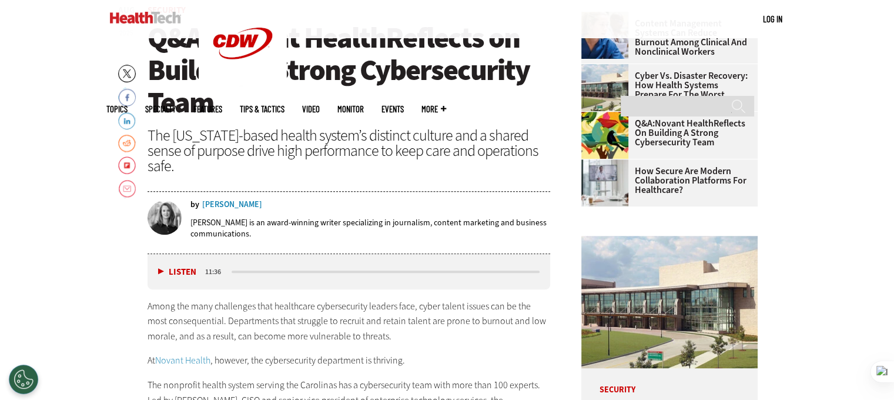
scroll to position [470, 0]
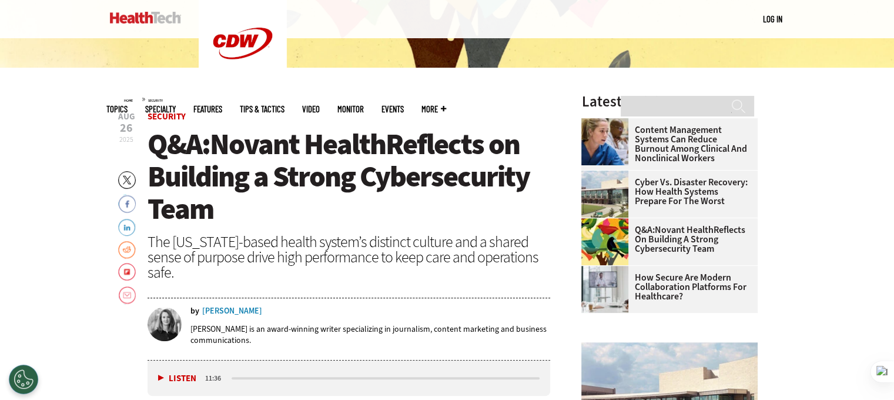
scroll to position [353, 0]
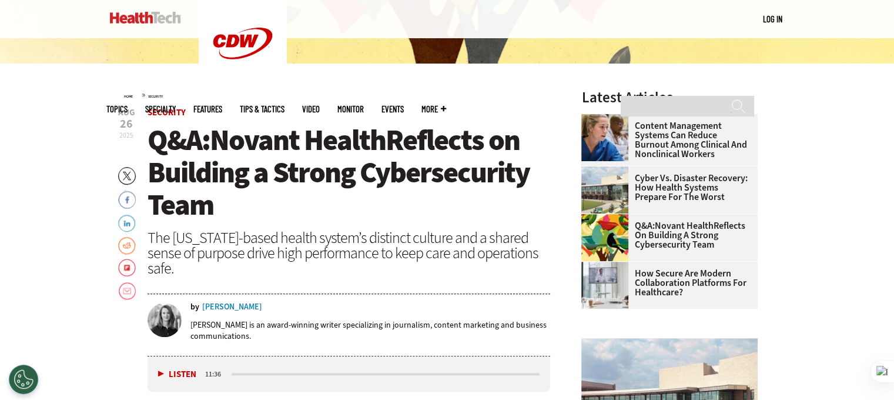
click at [232, 169] on span "Q&A: Novant Health Reflects on Building a Strong Cybersecurity Team" at bounding box center [339, 172] width 382 height 103
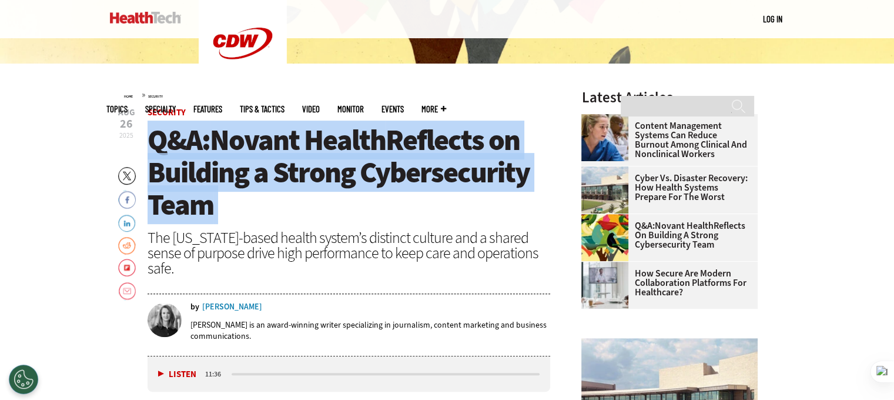
click at [232, 169] on span "Q&A: Novant Health Reflects on Building a Strong Cybersecurity Team" at bounding box center [339, 172] width 382 height 103
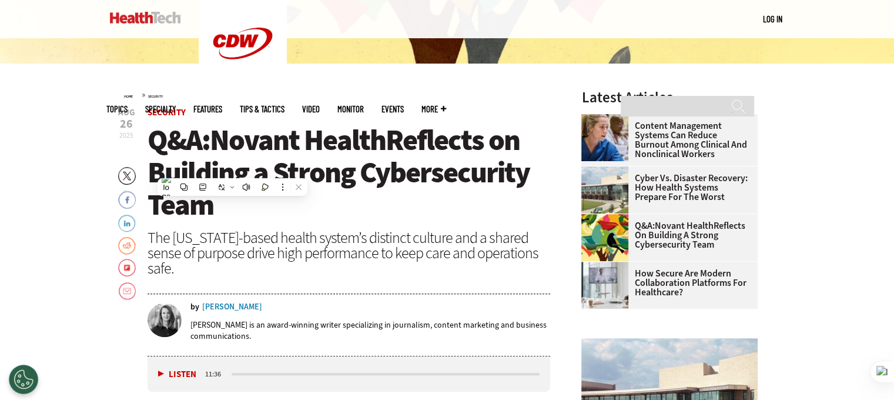
click at [350, 233] on div "The [US_STATE]-based health system’s distinct culture and a shared sense of pur…" at bounding box center [349, 253] width 403 height 46
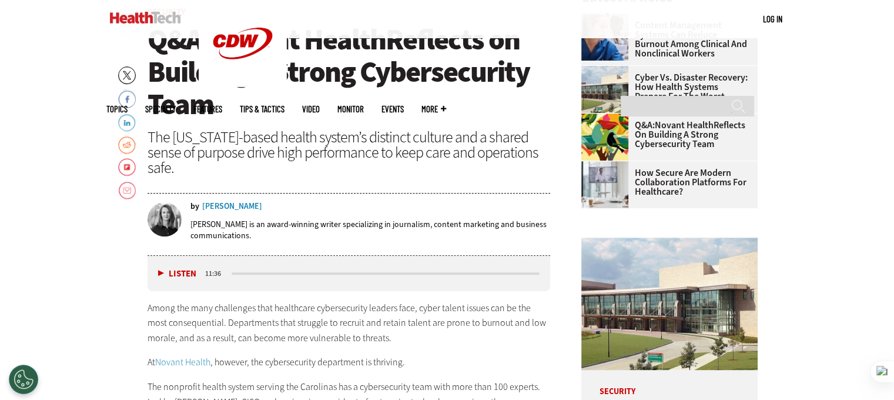
scroll to position [470, 0]
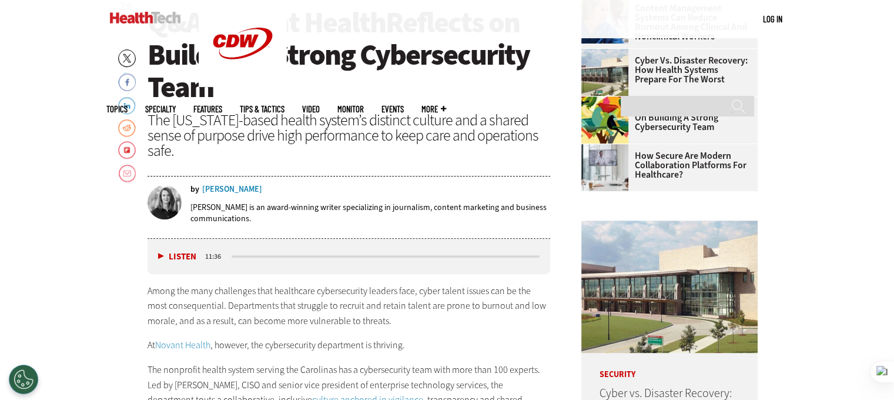
click at [269, 337] on p "At Novant Health , however, the cybersecurity department is thriving." at bounding box center [349, 344] width 403 height 15
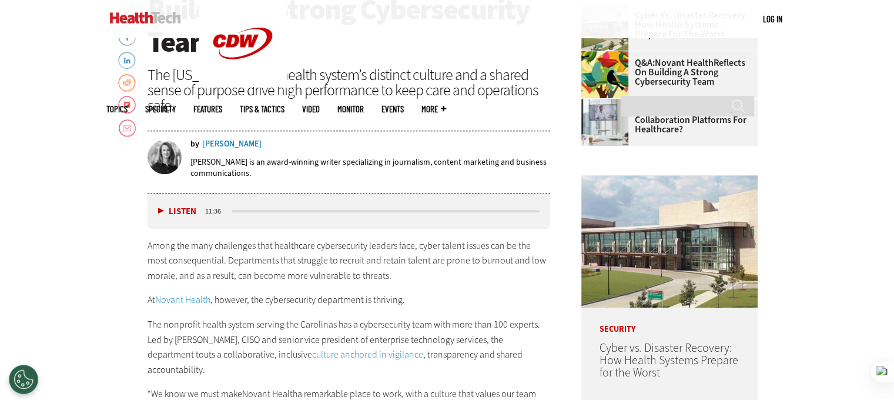
scroll to position [588, 0]
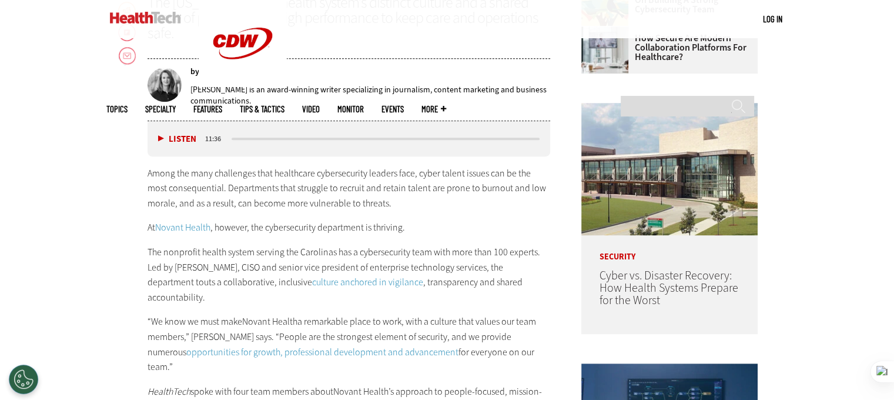
click at [407, 280] on p "The nonprofit health system serving the Carolinas has a cybersecurity team with…" at bounding box center [349, 275] width 403 height 60
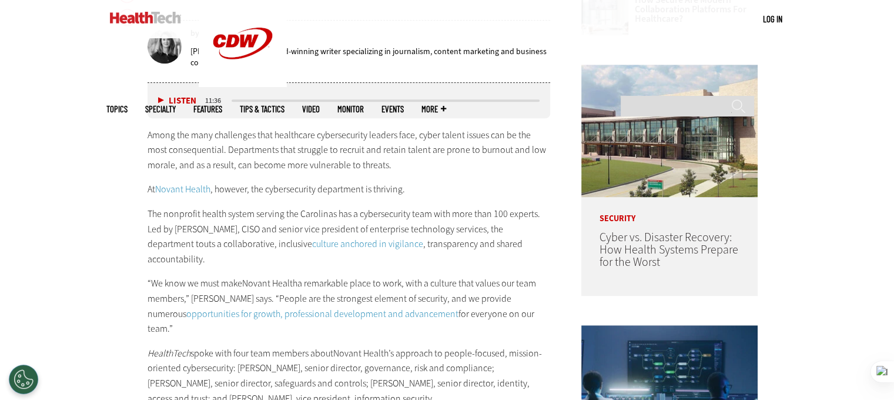
scroll to position [647, 0]
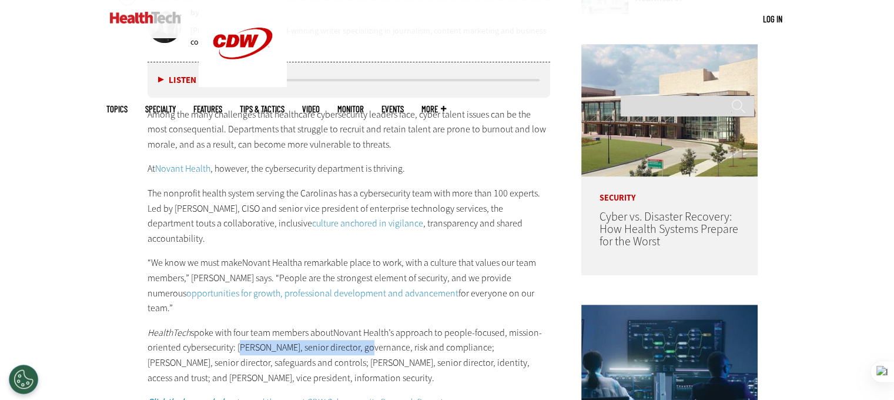
drag, startPoint x: 241, startPoint y: 315, endPoint x: 356, endPoint y: 317, distance: 115.2
click at [356, 325] on p "HealthTech spoke with four team members about Novant Health ’s approach to peop…" at bounding box center [349, 355] width 403 height 60
click at [228, 337] on p "HealthTech spoke with four team members about Novant Health ’s approach to peop…" at bounding box center [349, 355] width 403 height 60
click at [468, 325] on p "HealthTech spoke with four team members about Novant Health ’s approach to peop…" at bounding box center [349, 355] width 403 height 60
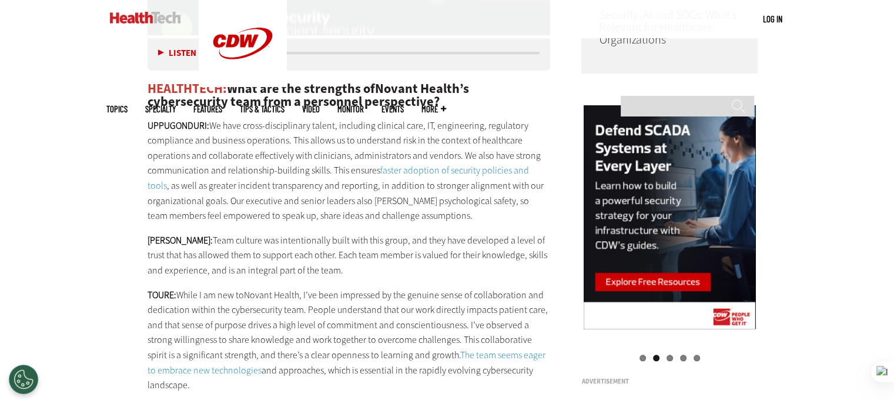
scroll to position [1058, 0]
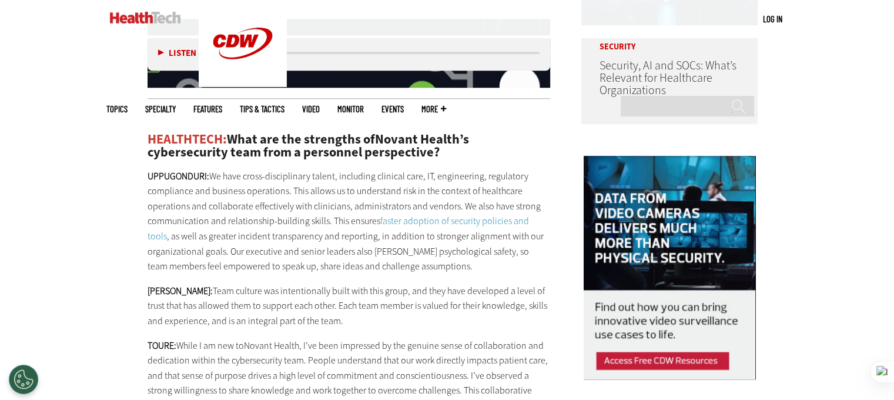
click at [155, 339] on strong "TOURE:" at bounding box center [162, 345] width 29 height 12
copy strong "TOURE"
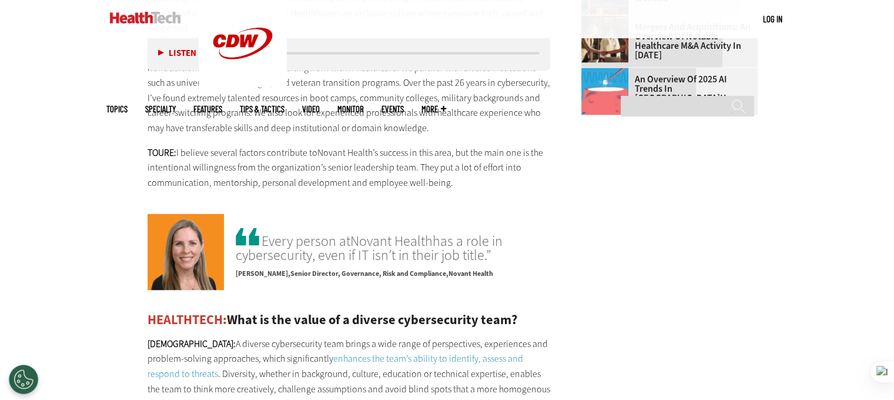
scroll to position [1764, 0]
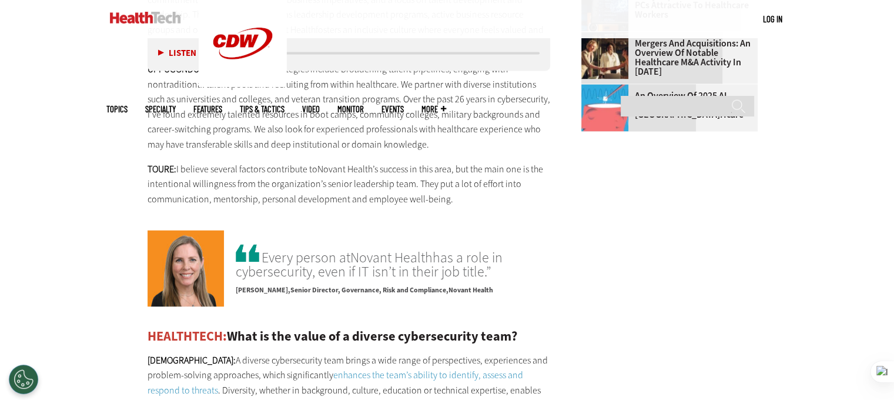
drag, startPoint x: 235, startPoint y: 227, endPoint x: 280, endPoint y: 231, distance: 44.8
click at [280, 285] on span "[PERSON_NAME]" at bounding box center [263, 289] width 55 height 9
copy span "[PERSON_NAME]"
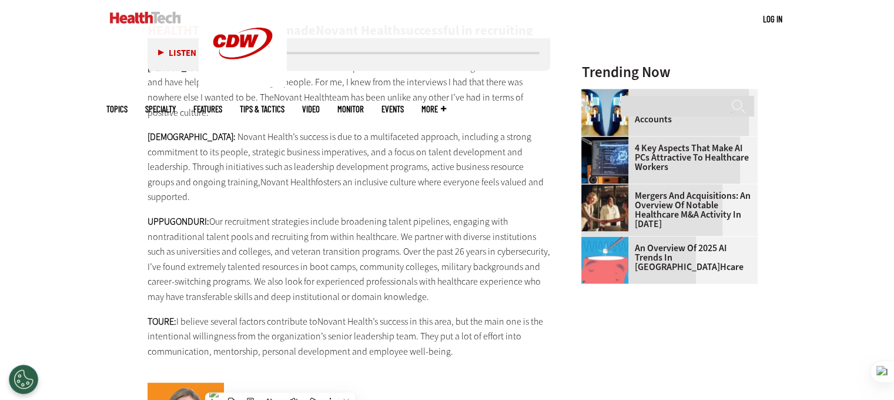
scroll to position [1705, 0]
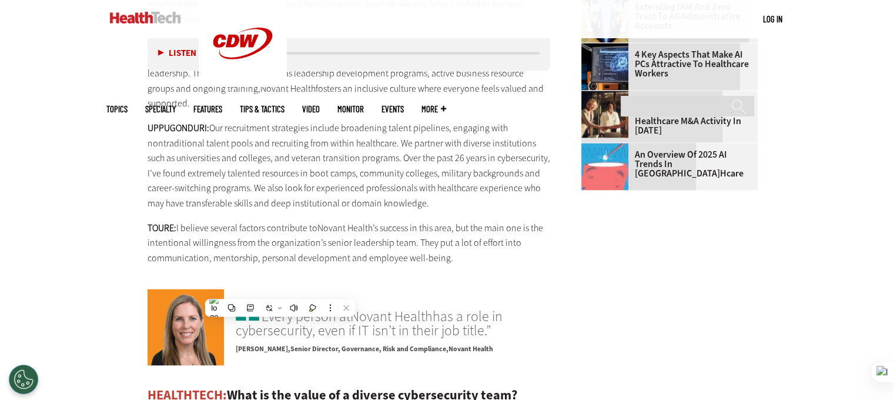
click at [451, 344] on em "Novant Health" at bounding box center [471, 348] width 45 height 9
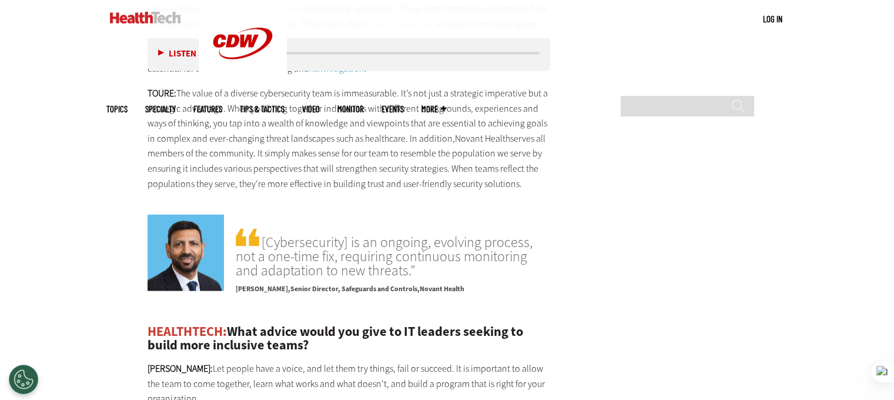
scroll to position [2234, 0]
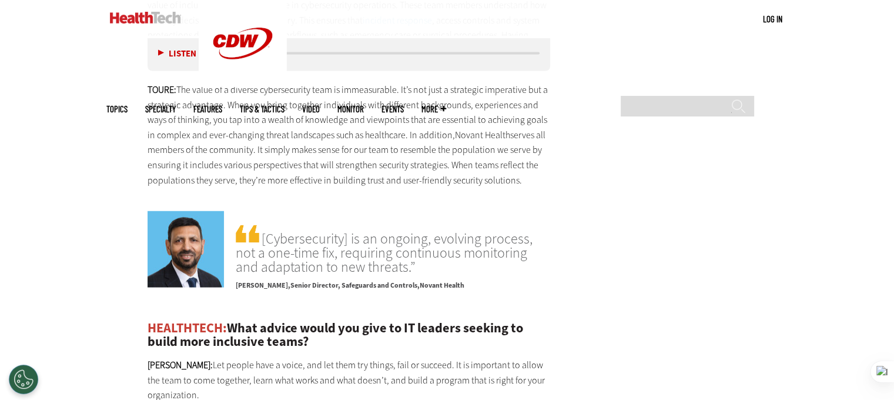
drag, startPoint x: 237, startPoint y: 225, endPoint x: 294, endPoint y: 223, distance: 56.5
click at [290, 280] on span "[PERSON_NAME]" at bounding box center [263, 284] width 55 height 9
copy span "[PERSON_NAME]"
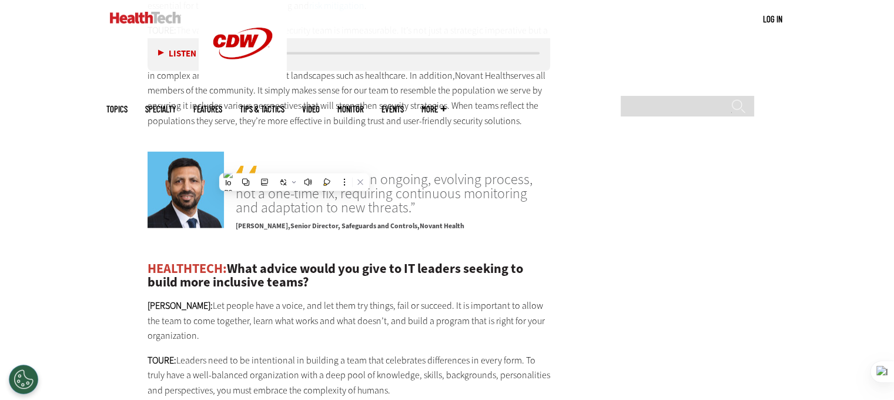
click at [430, 298] on p "[PERSON_NAME]: Let people have a voice, and let them try things, fail or succee…" at bounding box center [349, 320] width 403 height 45
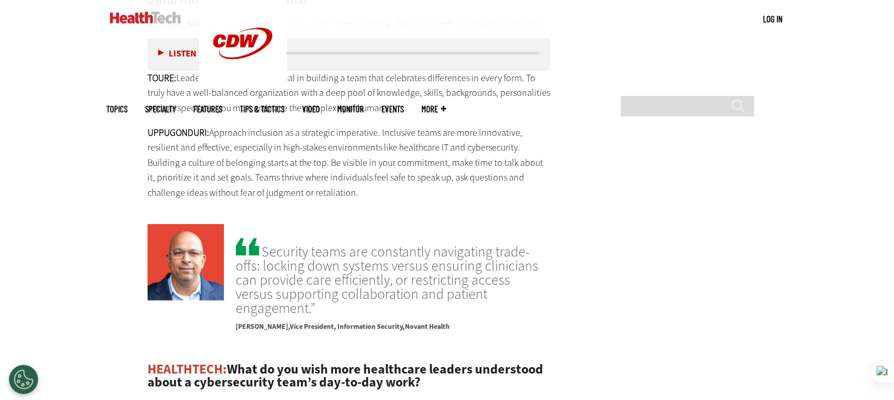
scroll to position [2587, 0]
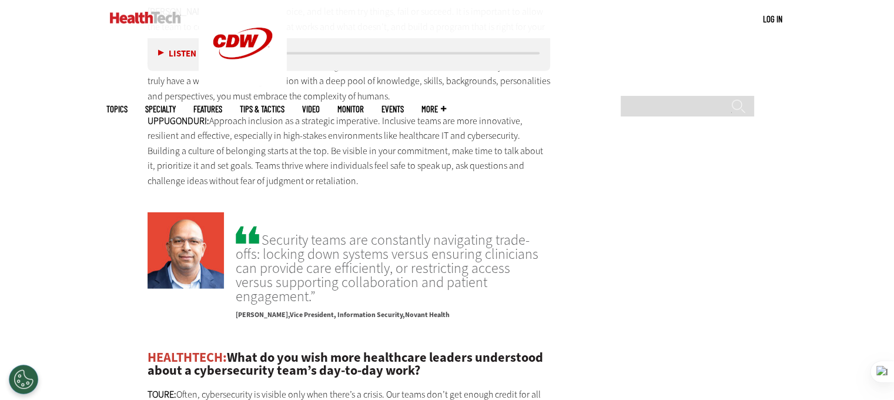
drag, startPoint x: 236, startPoint y: 241, endPoint x: 293, endPoint y: 237, distance: 56.5
click at [290, 310] on span "[PERSON_NAME]" at bounding box center [263, 314] width 54 height 9
copy span "[PERSON_NAME]"
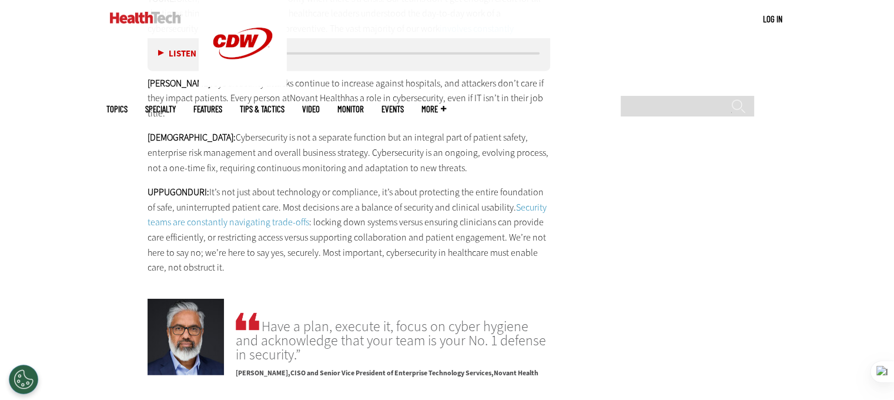
scroll to position [2998, 0]
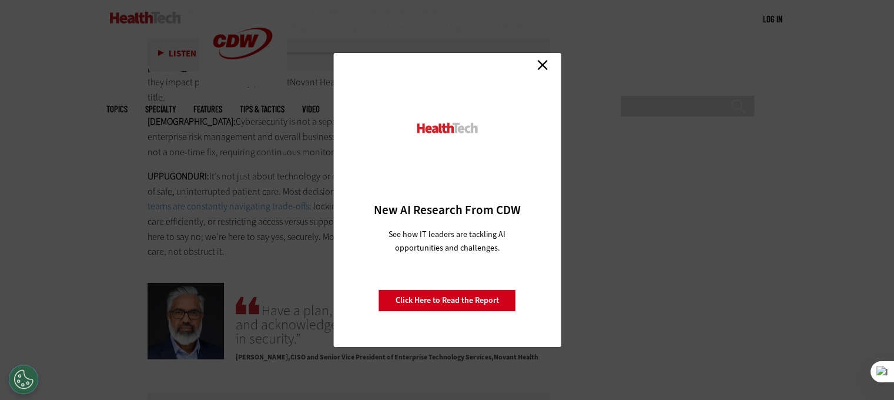
click at [545, 64] on link "Close" at bounding box center [543, 65] width 18 height 18
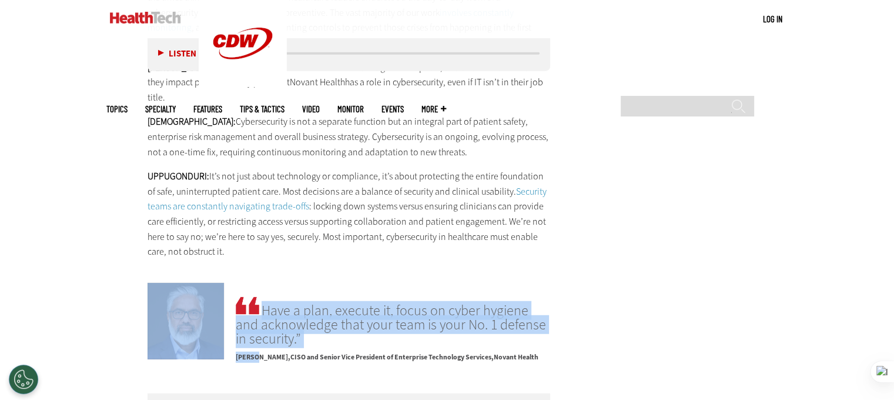
drag, startPoint x: 235, startPoint y: 269, endPoint x: 258, endPoint y: 267, distance: 23.0
click at [258, 283] on div "Have a plan, execute it, focus on cyber hygiene and acknowledge that your team …" at bounding box center [349, 326] width 403 height 87
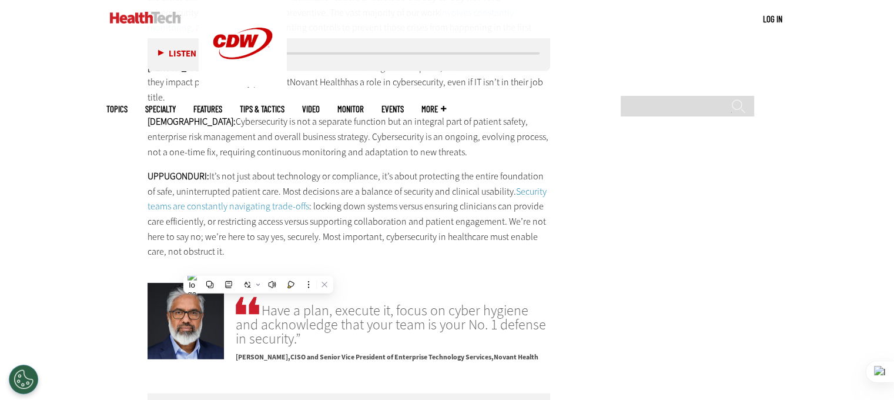
click at [262, 352] on span "[PERSON_NAME]" at bounding box center [263, 356] width 55 height 9
drag, startPoint x: 273, startPoint y: 267, endPoint x: 235, endPoint y: 267, distance: 37.6
click at [236, 352] on span "[PERSON_NAME]" at bounding box center [263, 356] width 55 height 9
copy span "[PERSON_NAME]"
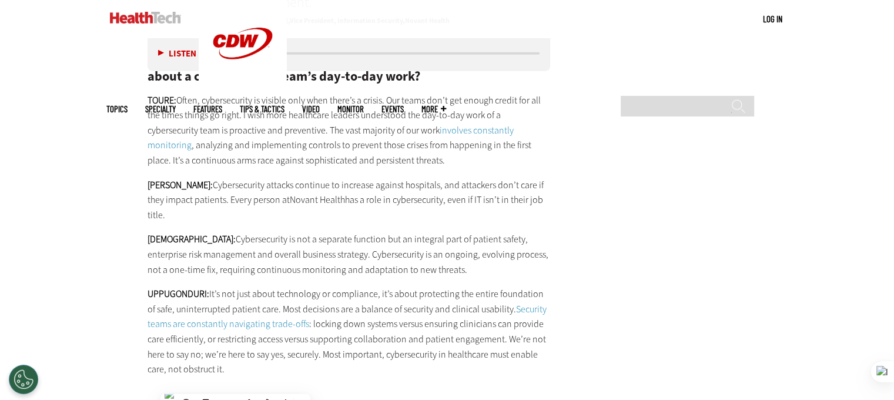
scroll to position [3057, 0]
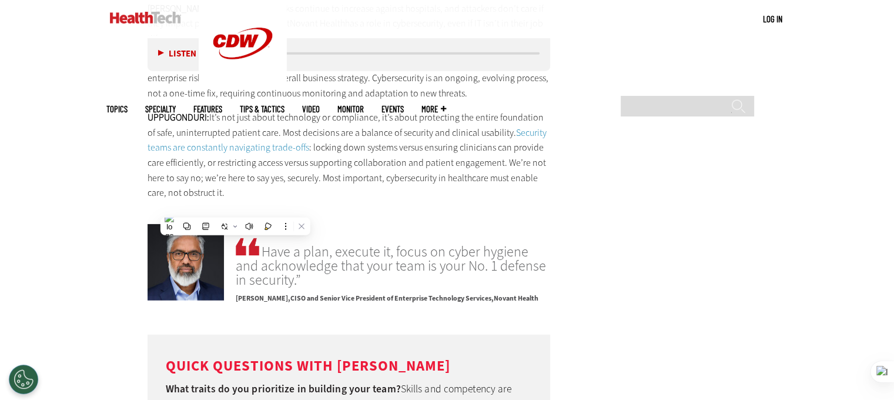
click at [332, 287] on p "[PERSON_NAME] and Senior Vice President of Enterprise Technology Services, Nova…" at bounding box center [393, 295] width 315 height 17
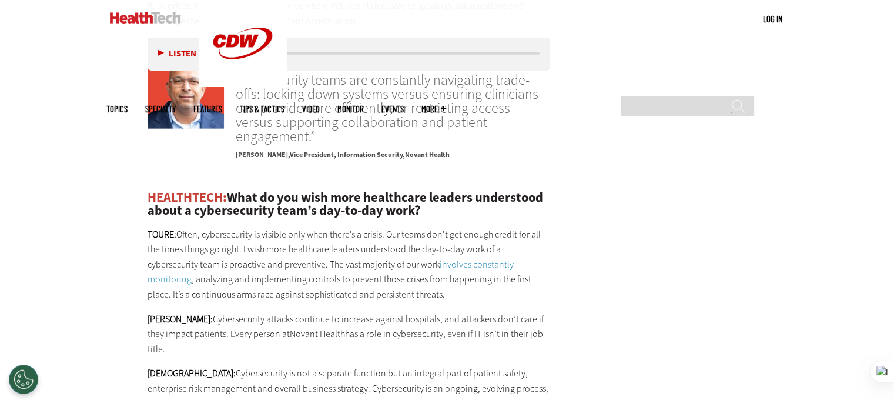
scroll to position [2587, 0]
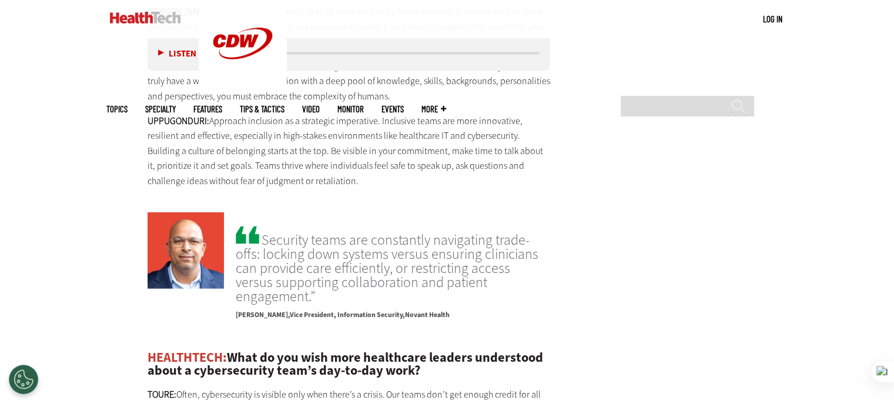
click at [439, 310] on em "Novant Health" at bounding box center [427, 314] width 45 height 9
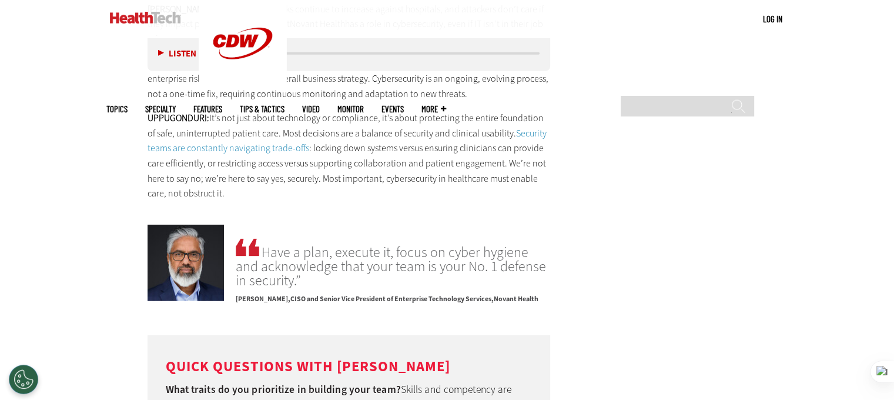
scroll to position [3057, 0]
